Goal: Task Accomplishment & Management: Manage account settings

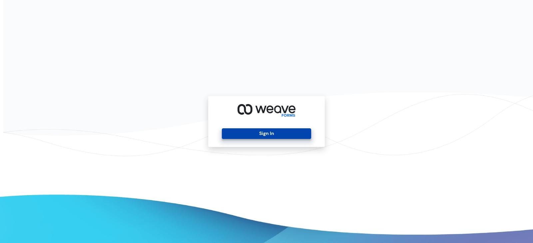
click at [278, 132] on button "Sign In" at bounding box center [266, 134] width 89 height 11
